Goal: Navigation & Orientation: Find specific page/section

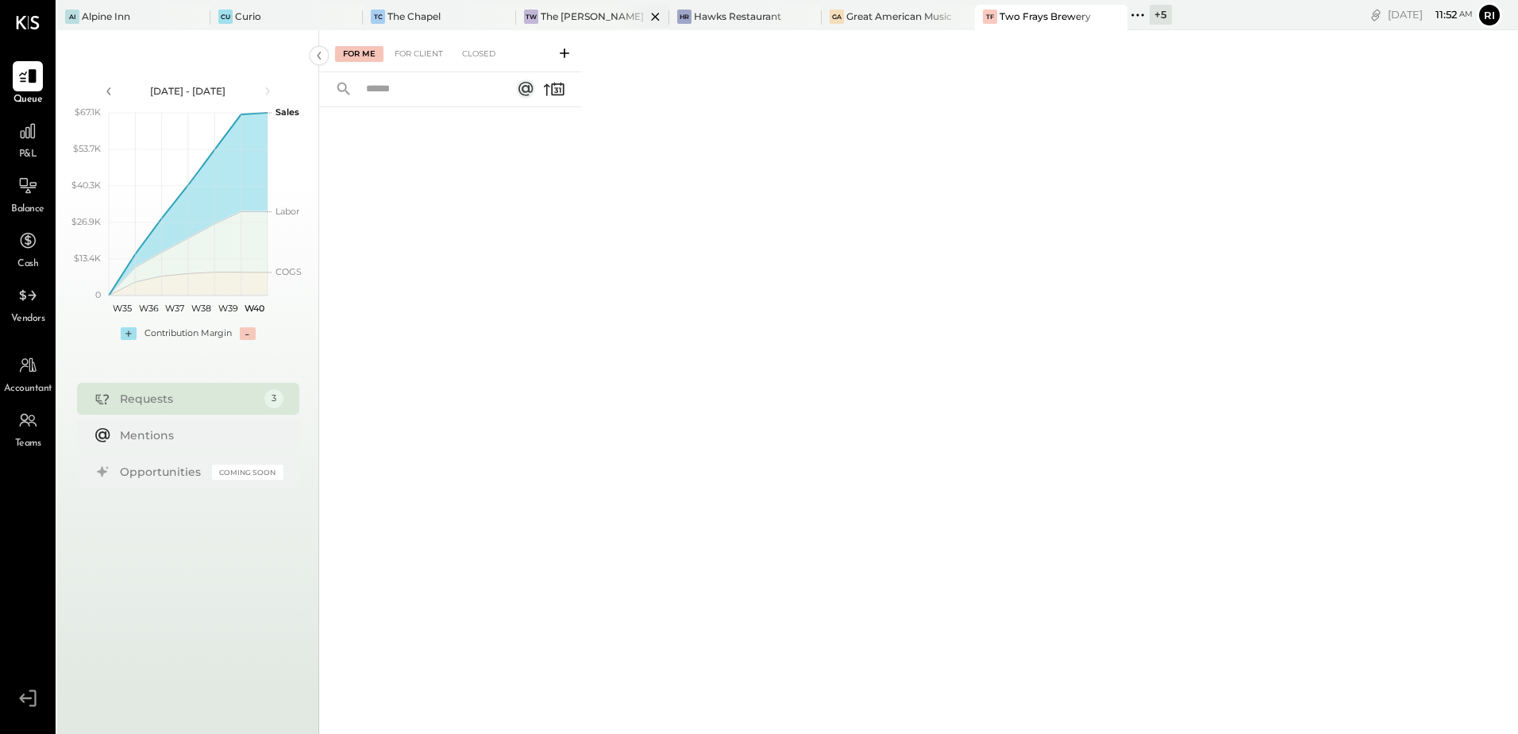
click at [545, 14] on div "The [PERSON_NAME]" at bounding box center [592, 17] width 103 height 14
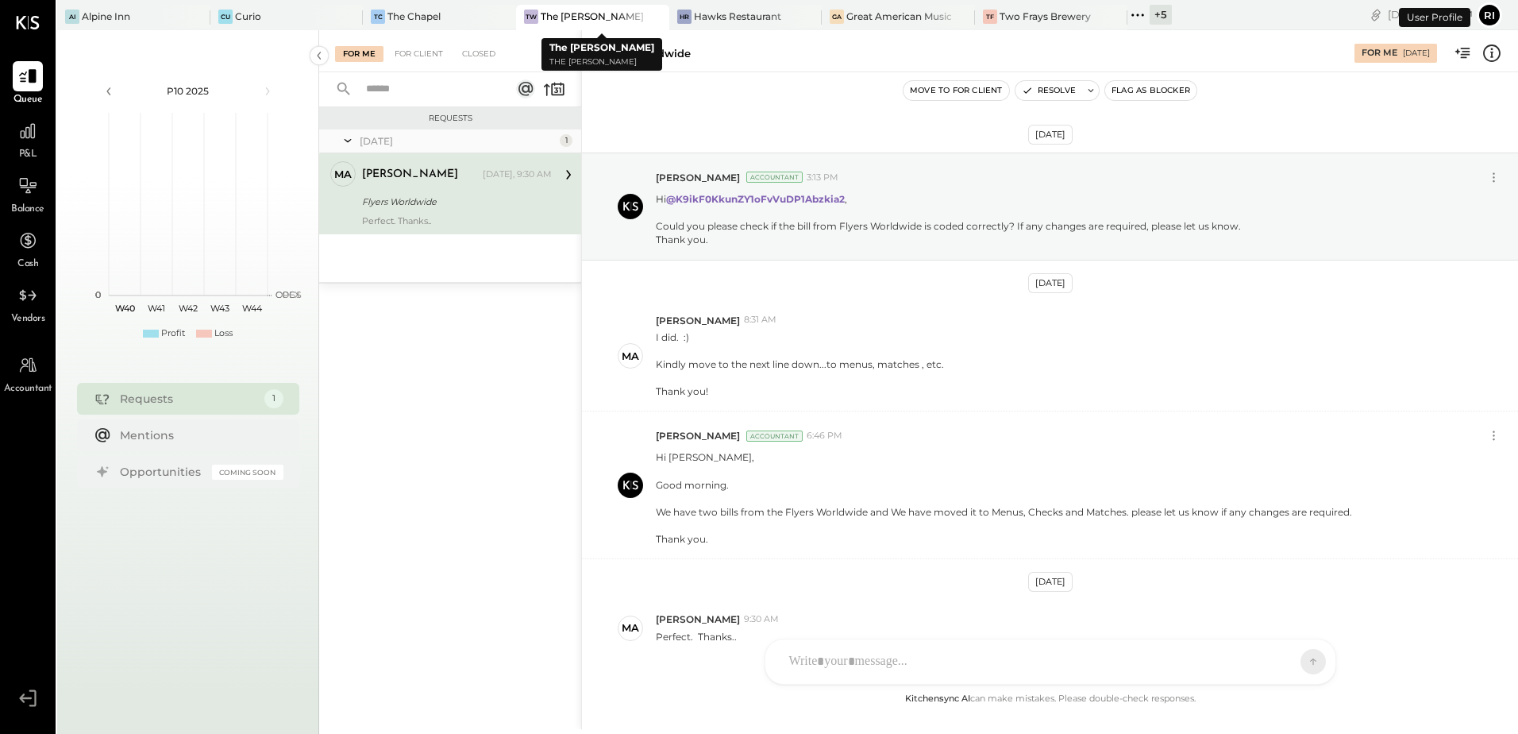
scroll to position [86, 0]
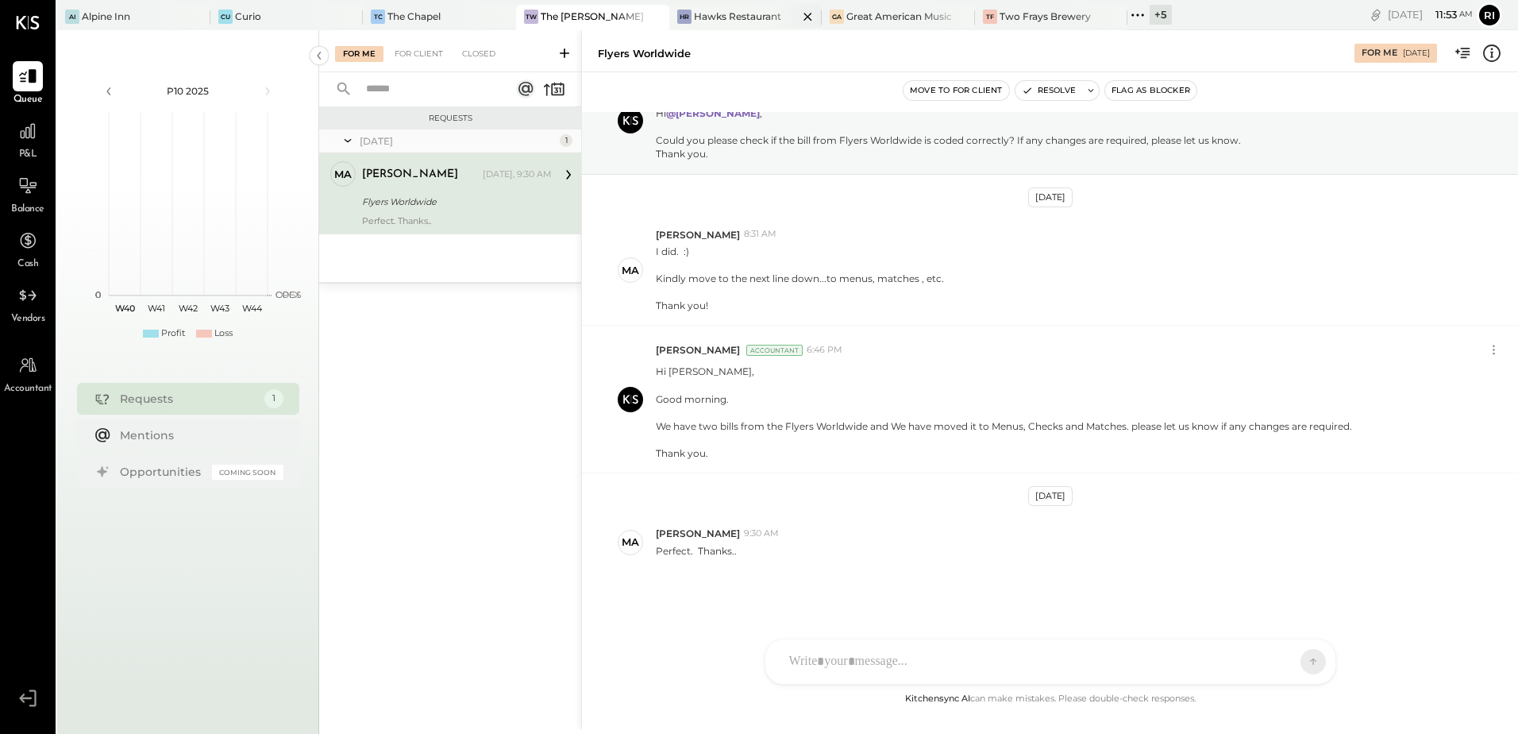
click at [700, 16] on div "Hawks Restaurant" at bounding box center [737, 17] width 87 height 14
